Goal: Task Accomplishment & Management: Manage account settings

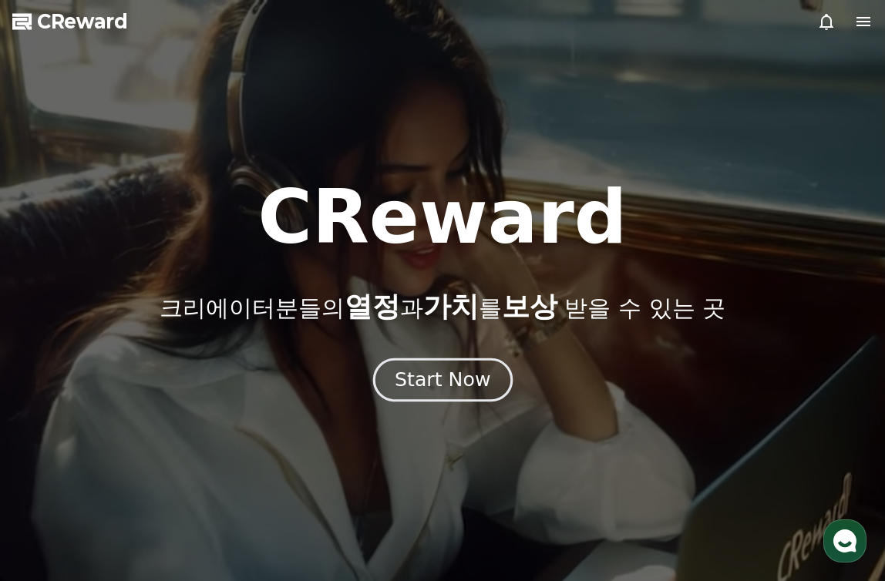
click at [462, 368] on div "Start Now" at bounding box center [442, 380] width 96 height 26
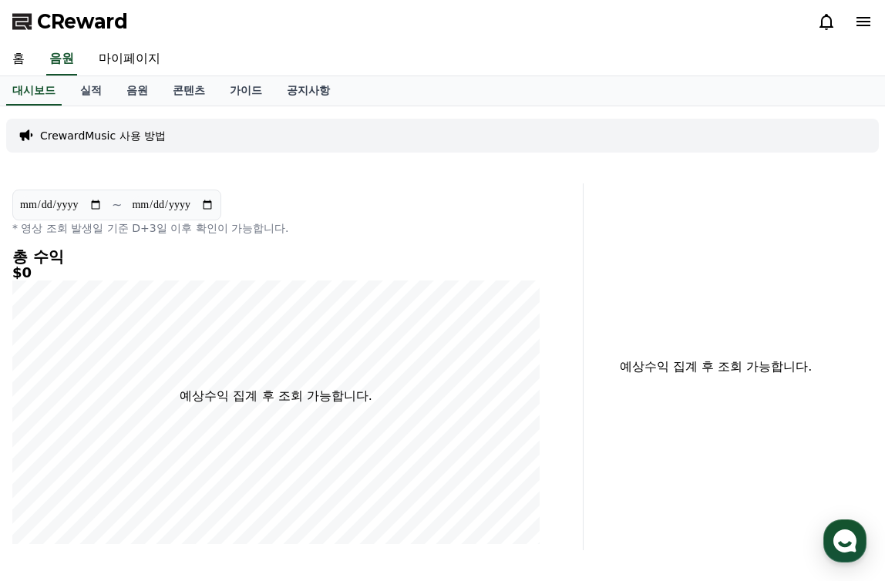
click at [858, 22] on icon at bounding box center [863, 21] width 14 height 9
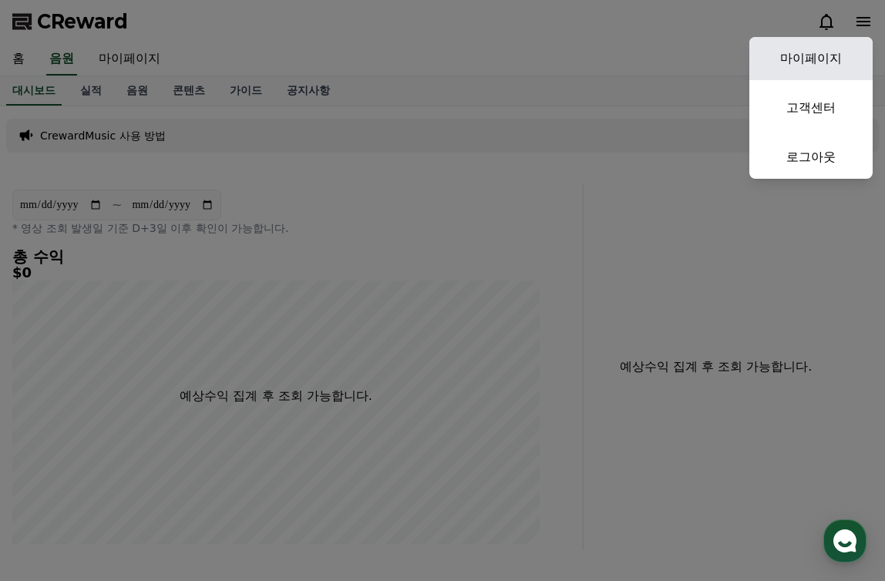
click at [825, 52] on link "마이페이지" at bounding box center [810, 58] width 123 height 43
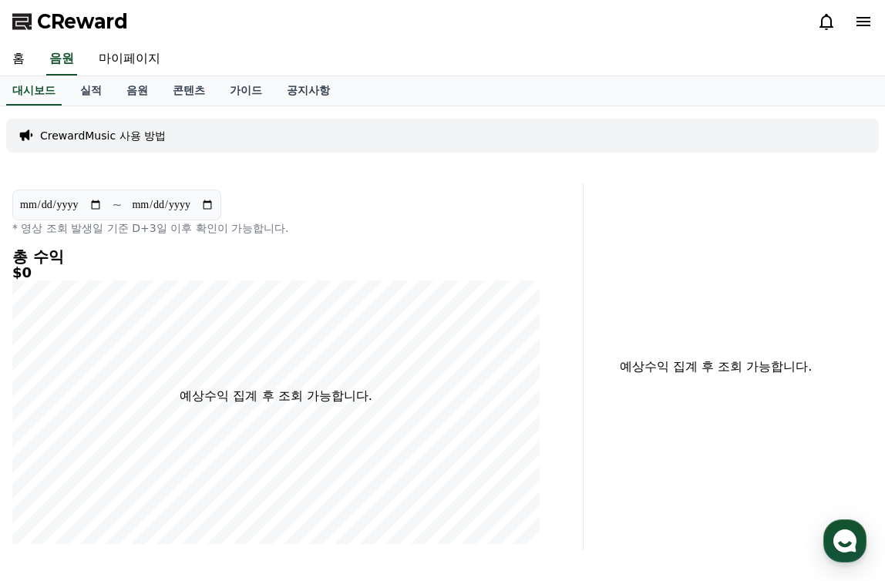
select select "**********"
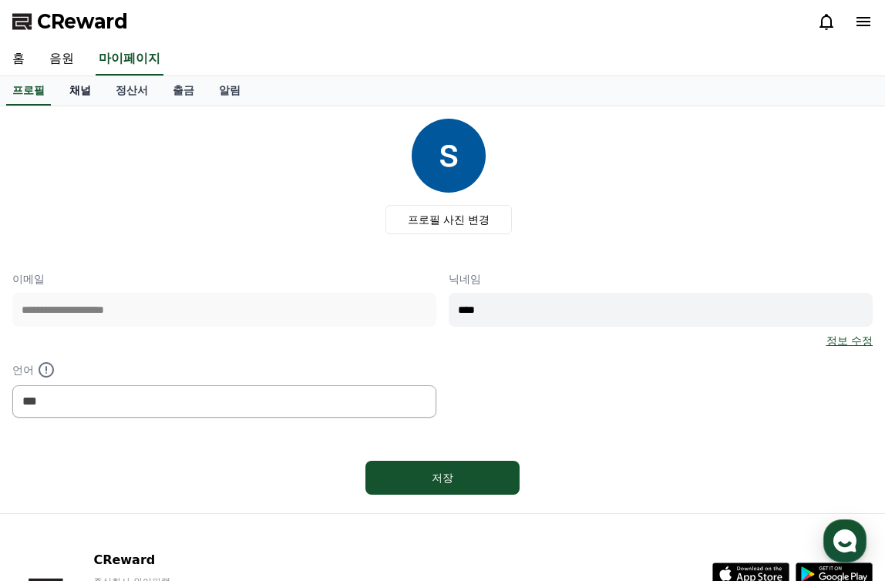
click at [76, 96] on link "채널" at bounding box center [80, 90] width 46 height 29
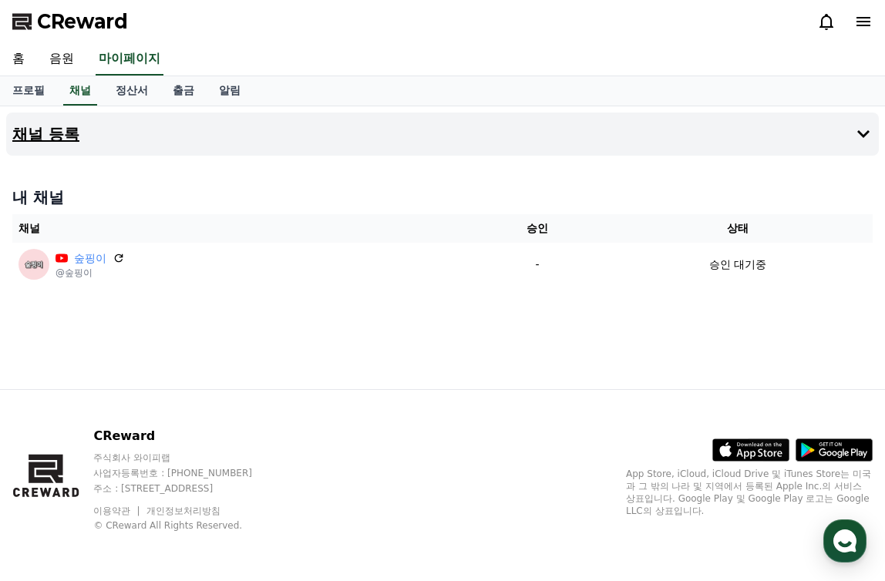
click at [747, 146] on button "채널 등록" at bounding box center [442, 133] width 872 height 43
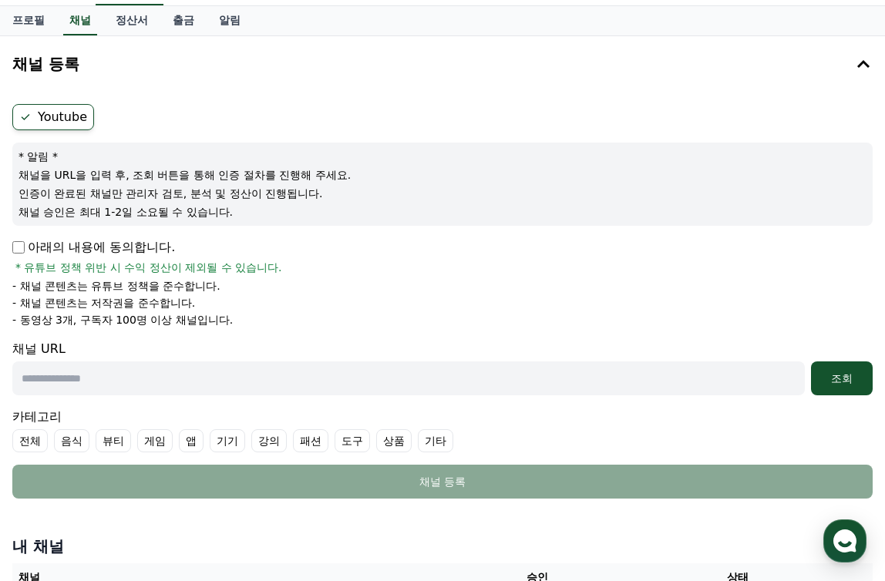
scroll to position [77, 0]
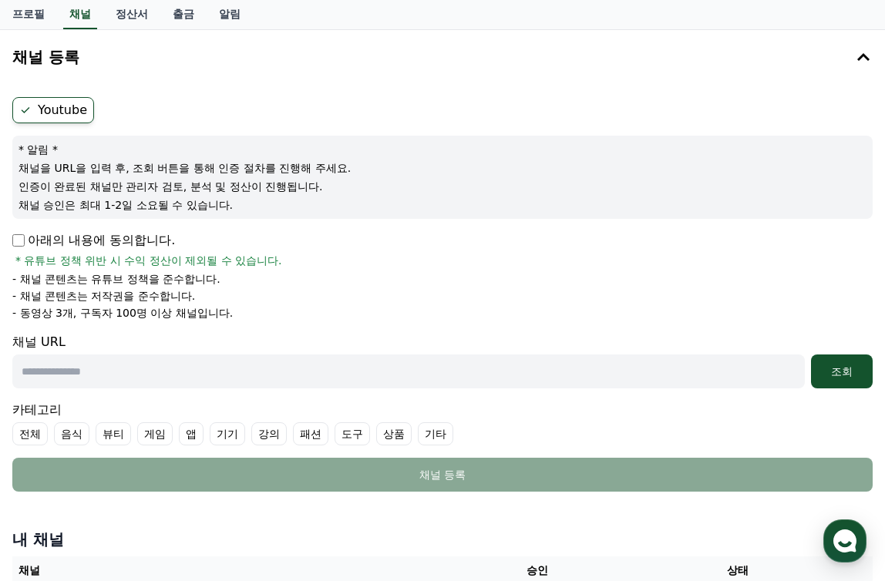
click at [224, 370] on input "text" at bounding box center [408, 371] width 792 height 34
type input "**********"
click at [834, 371] on div "조회" at bounding box center [841, 371] width 49 height 15
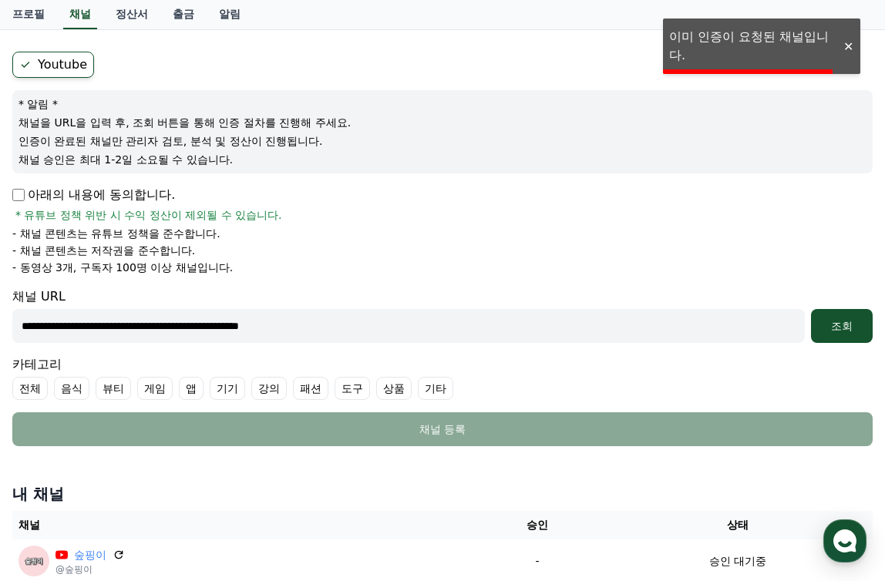
scroll to position [328, 0]
